Goal: Information Seeking & Learning: Learn about a topic

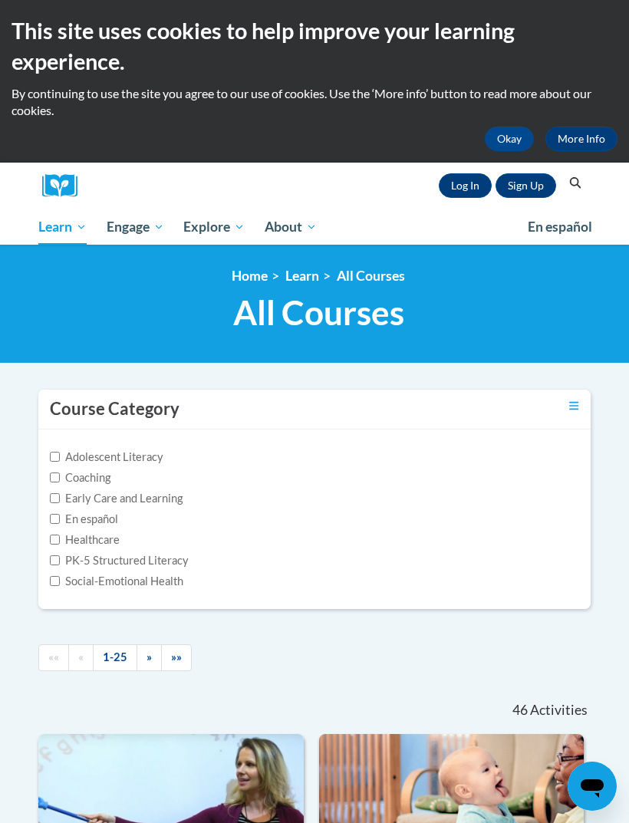
click at [466, 180] on link "Log In" at bounding box center [465, 185] width 53 height 25
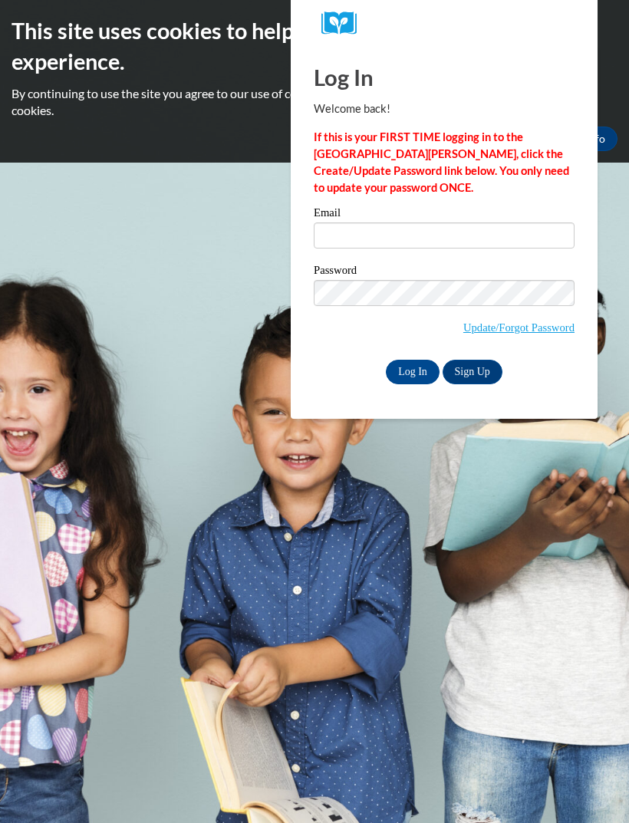
click at [487, 231] on input "Email" at bounding box center [444, 235] width 261 height 26
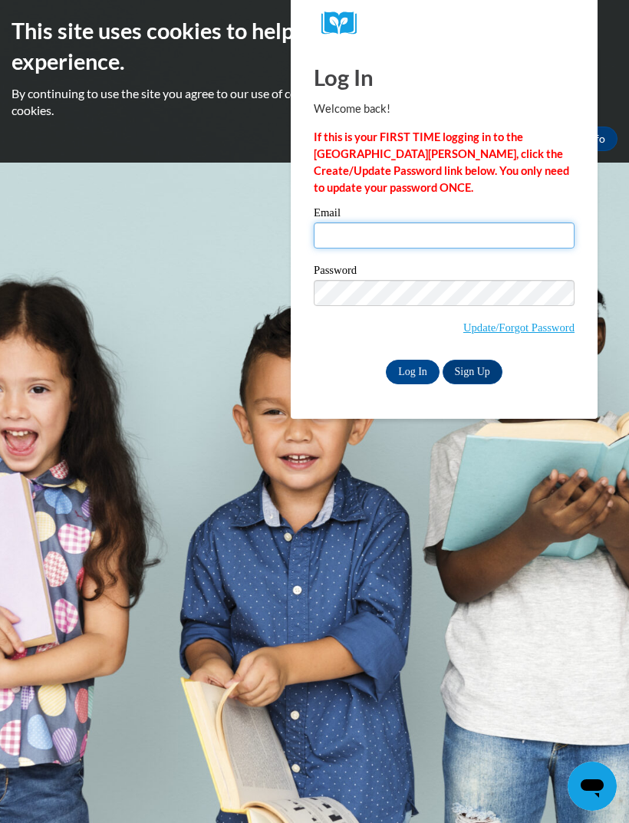
type input "[EMAIL_ADDRESS][DOMAIN_NAME]"
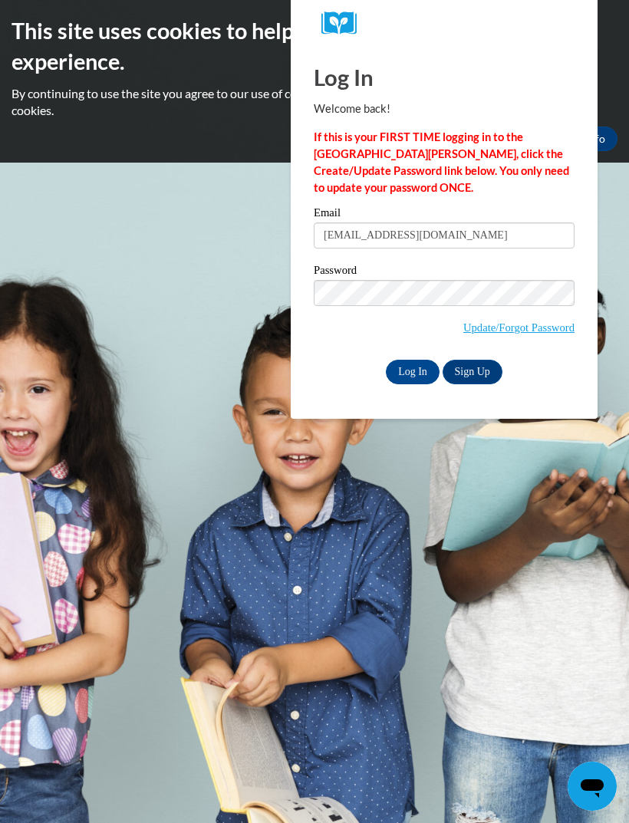
click at [413, 370] on input "Log In" at bounding box center [413, 372] width 54 height 25
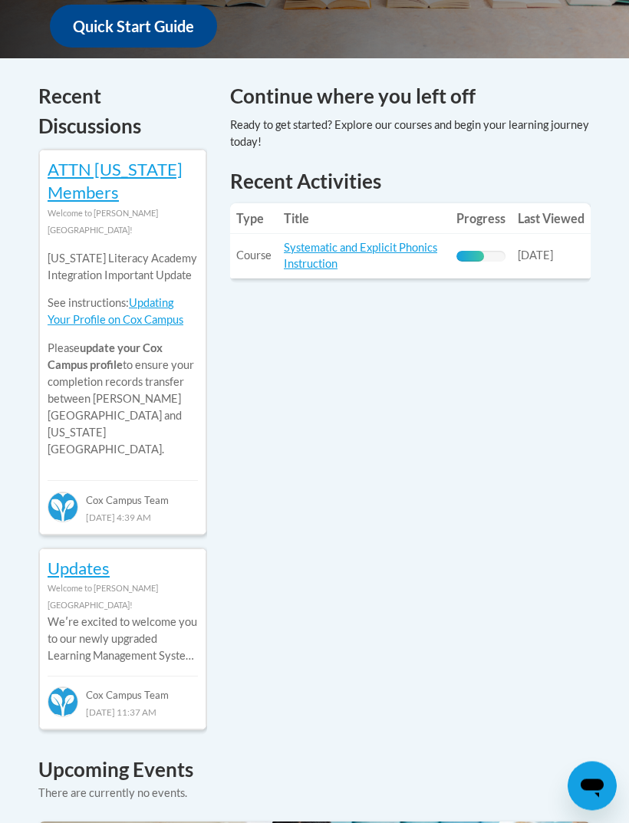
scroll to position [680, 0]
click at [372, 247] on link "Systematic and Explicit Phonics Instruction" at bounding box center [360, 255] width 153 height 29
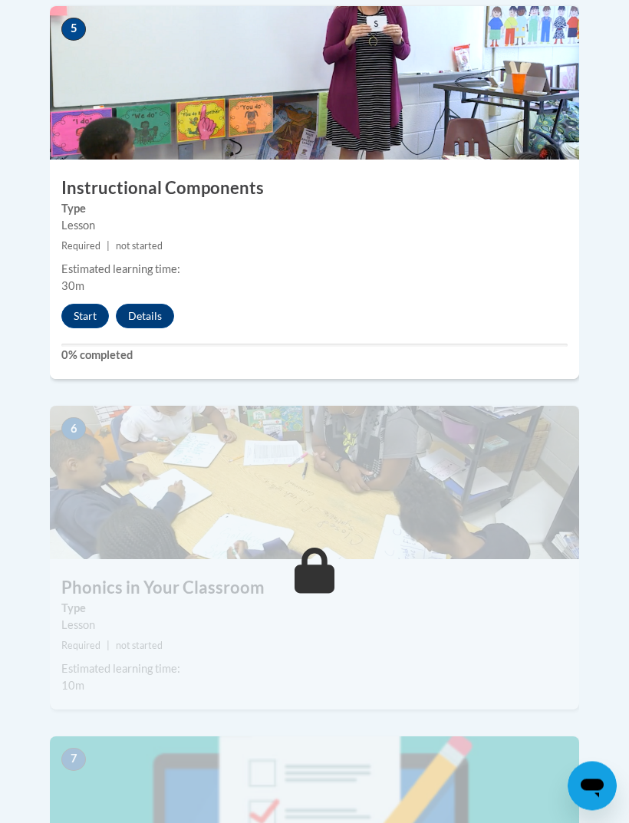
scroll to position [2280, 0]
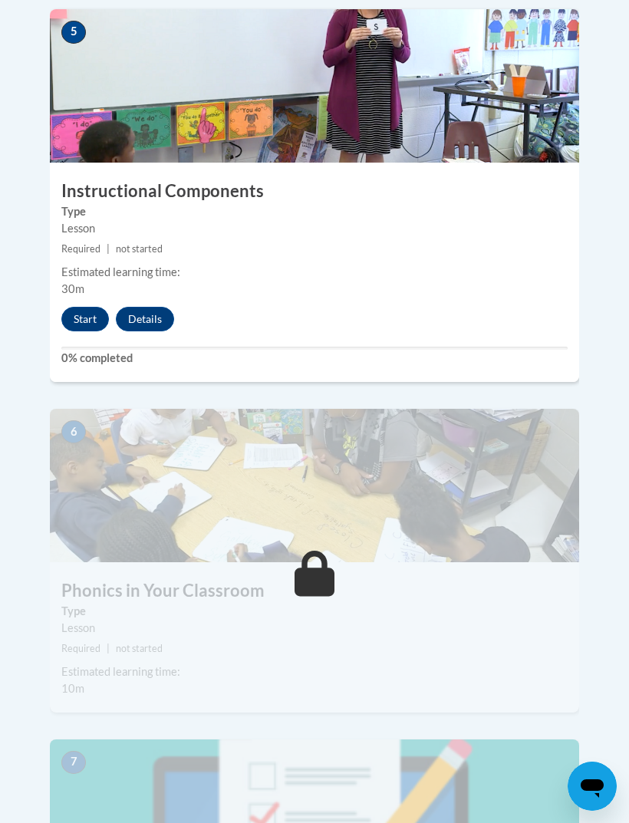
click at [92, 307] on button "Start" at bounding box center [85, 319] width 48 height 25
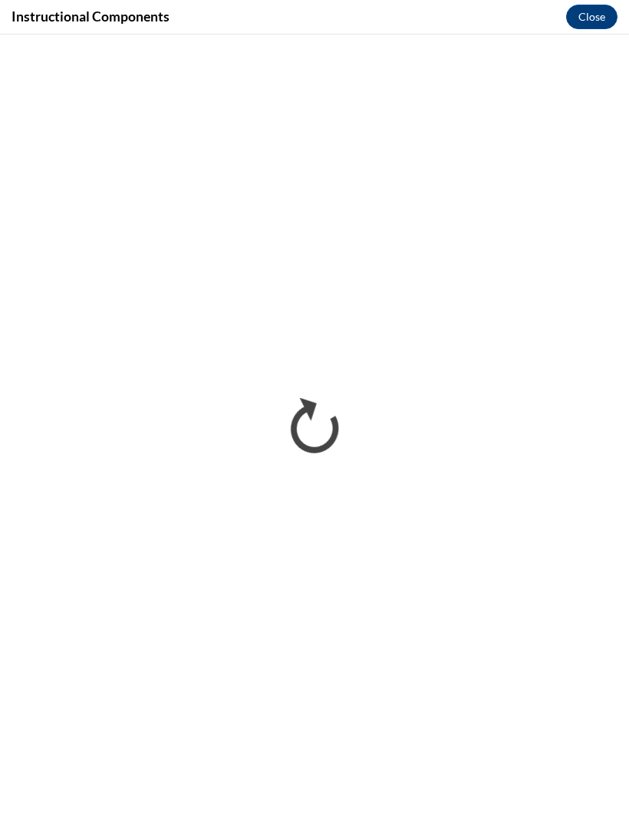
scroll to position [2305, 0]
